Goal: Task Accomplishment & Management: Use online tool/utility

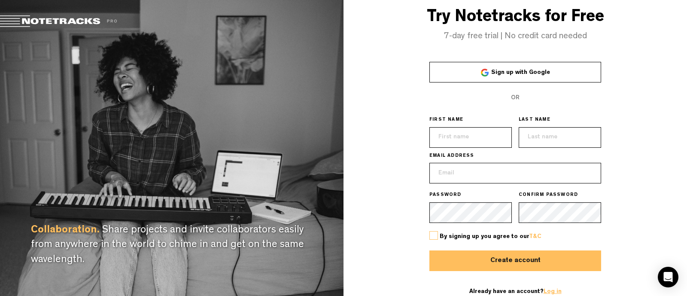
type input "[EMAIL_ADDRESS][DOMAIN_NAME]"
click at [548, 292] on link "Log in" at bounding box center [553, 292] width 18 height 6
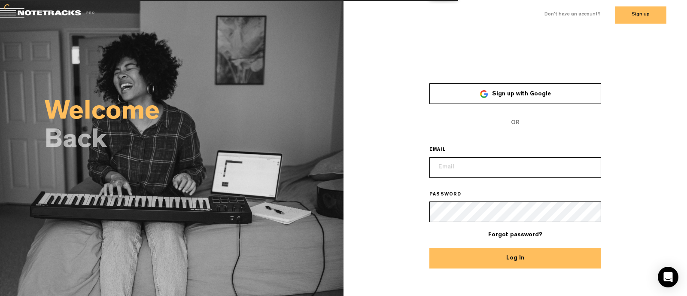
type input "[EMAIL_ADDRESS][DOMAIN_NAME]"
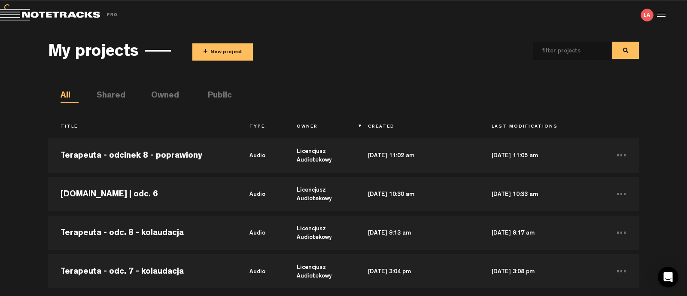
click at [213, 48] on button "+ New project" at bounding box center [222, 51] width 61 height 17
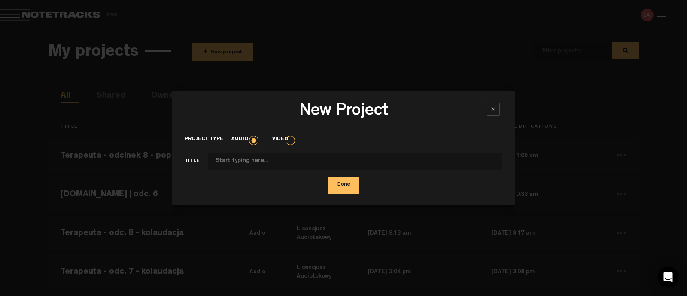
click at [241, 164] on input "Project type" at bounding box center [355, 160] width 295 height 17
type input "Spisek - odc. 8 - kolaudacja"
click at [337, 183] on button "Done" at bounding box center [343, 185] width 31 height 17
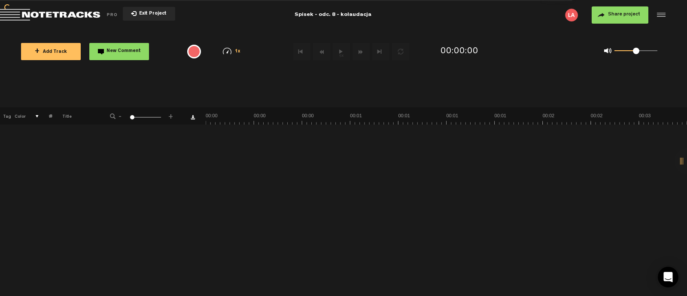
click at [139, 30] on div "Loading... + Add Track New Comment 1x 0.25x 0.5x 0.75x 1x 1.25x 1.5x 1.75x 2x A…" at bounding box center [343, 30] width 687 height 0
click at [40, 51] on span "+" at bounding box center [37, 51] width 5 height 7
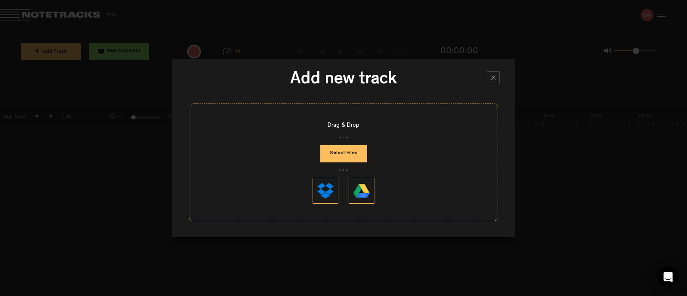
click at [352, 155] on button "Select Files" at bounding box center [343, 153] width 47 height 17
click at [356, 151] on button "Select Files" at bounding box center [343, 153] width 47 height 17
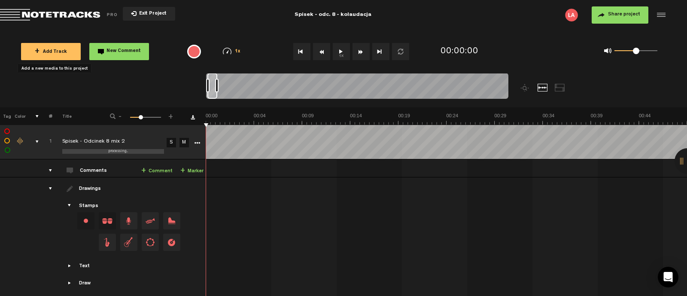
click at [621, 19] on button "Share project" at bounding box center [620, 14] width 57 height 17
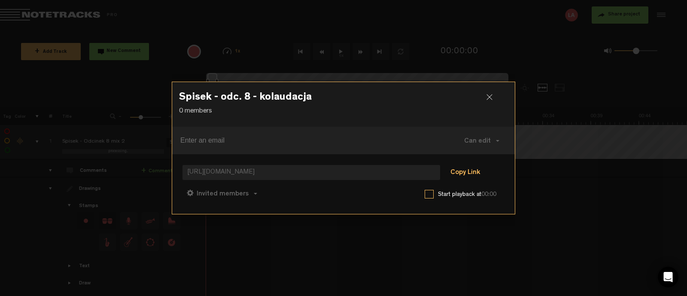
click at [469, 176] on button "Copy Link" at bounding box center [465, 172] width 47 height 17
click at [470, 174] on button "Copy Link" at bounding box center [465, 172] width 47 height 17
click at [485, 100] on h3 "Spisek - odc. 8 - kolaudacja" at bounding box center [343, 99] width 329 height 14
click at [490, 93] on h3 "Spisek - odc. 8 - kolaudacja" at bounding box center [343, 99] width 329 height 14
click at [491, 97] on div at bounding box center [493, 100] width 13 height 13
